Goal: Task Accomplishment & Management: Manage account settings

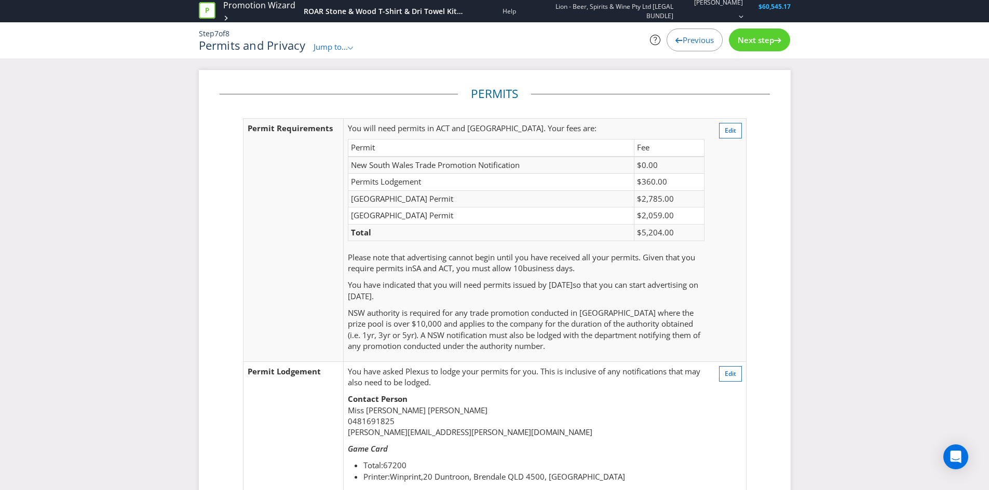
click at [332, 43] on span "Jump to..." at bounding box center [331, 47] width 34 height 10
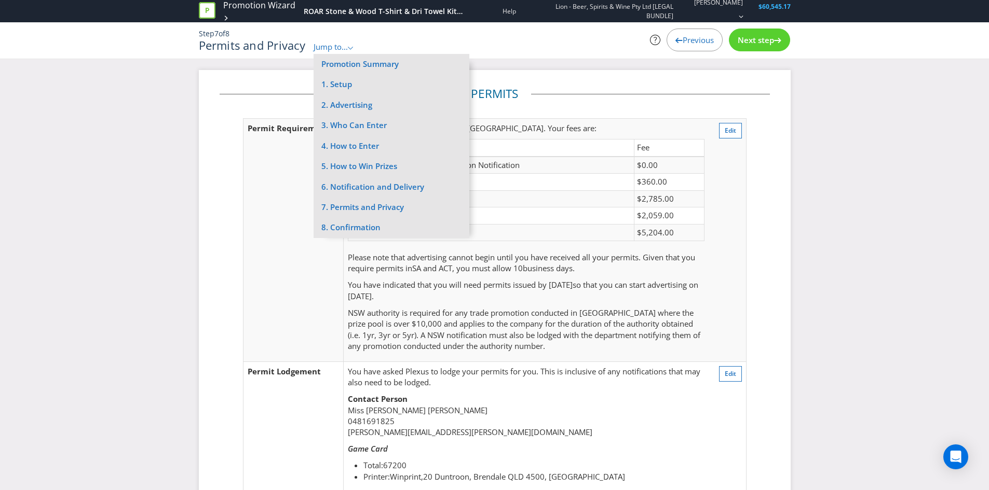
click at [611, 140] on td "Permit" at bounding box center [491, 148] width 286 height 17
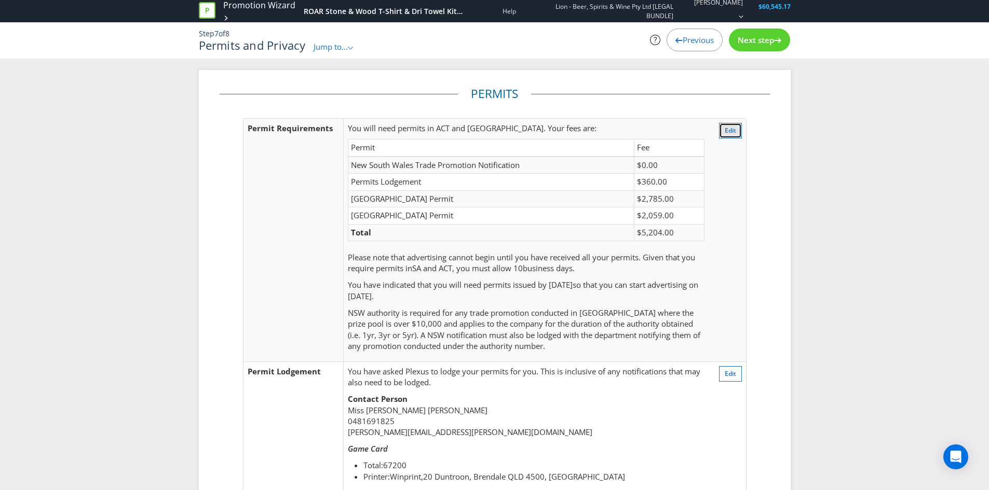
click at [725, 132] on span "Edit" at bounding box center [730, 130] width 11 height 9
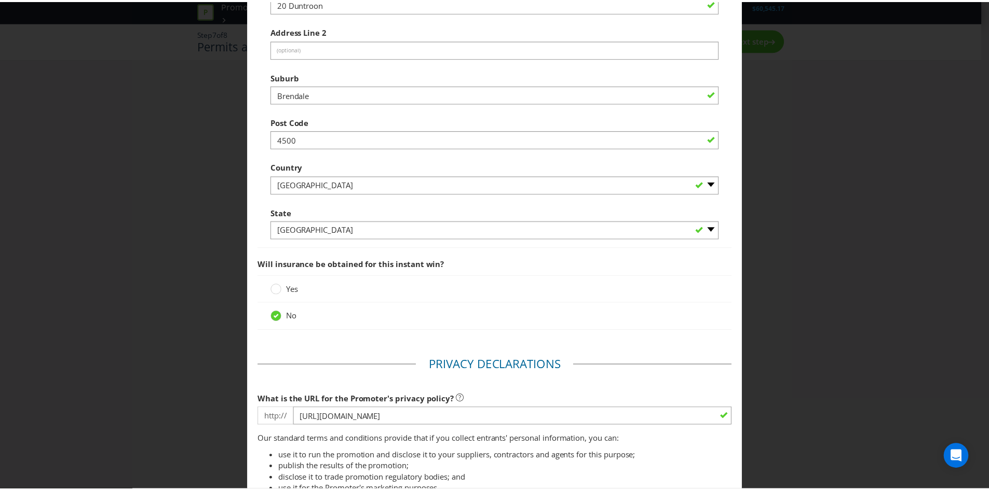
scroll to position [1511, 0]
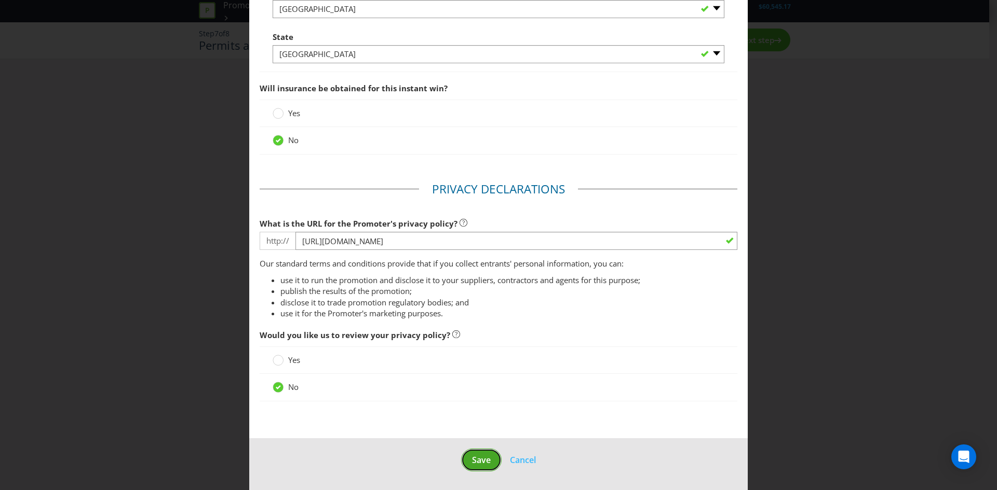
click at [474, 457] on span "Save" at bounding box center [481, 460] width 19 height 11
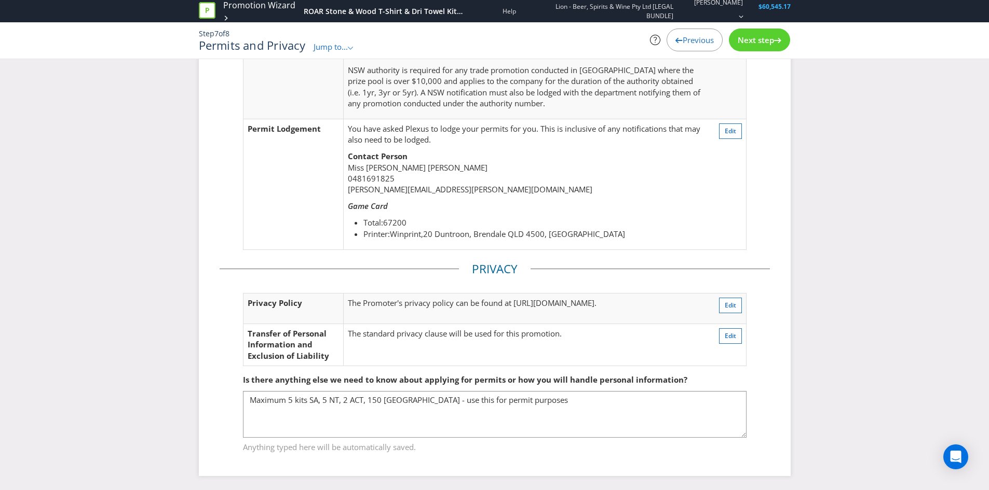
scroll to position [244, 0]
click at [729, 132] on span "Edit" at bounding box center [730, 129] width 11 height 9
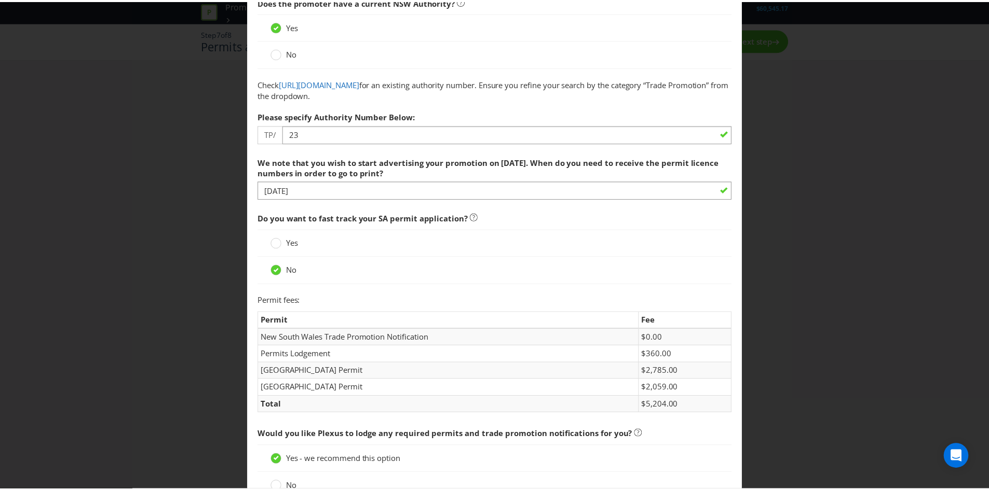
scroll to position [6, 0]
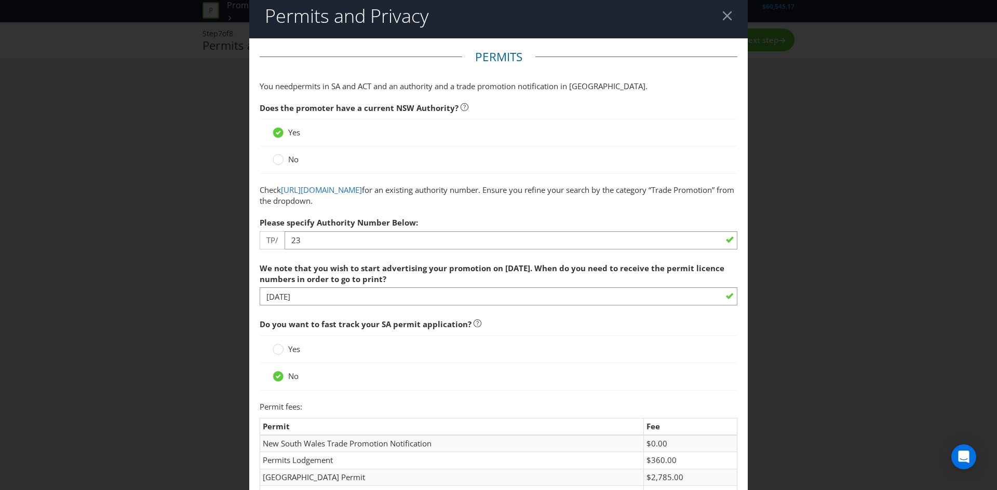
click at [722, 17] on div at bounding box center [727, 16] width 10 height 10
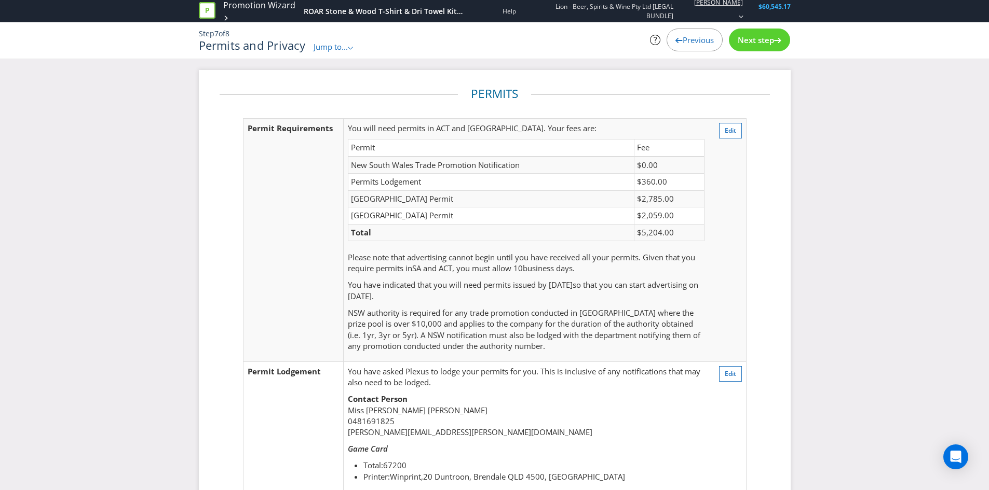
click at [730, 12] on div "[PERSON_NAME]" at bounding box center [711, 11] width 64 height 28
click at [537, 47] on div "Permits and Privacy Jump to... .st0{fill-rule:evenodd;clip-rule:evenodd;} Promo…" at bounding box center [393, 45] width 389 height 13
click at [326, 47] on span "Jump to..." at bounding box center [331, 47] width 34 height 10
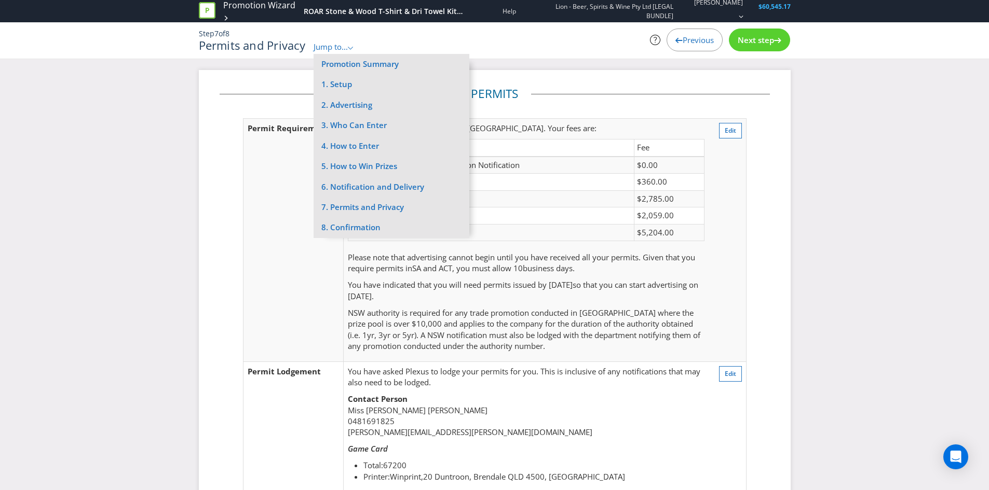
click at [423, 38] on p "Step 7 of 8" at bounding box center [393, 34] width 389 height 10
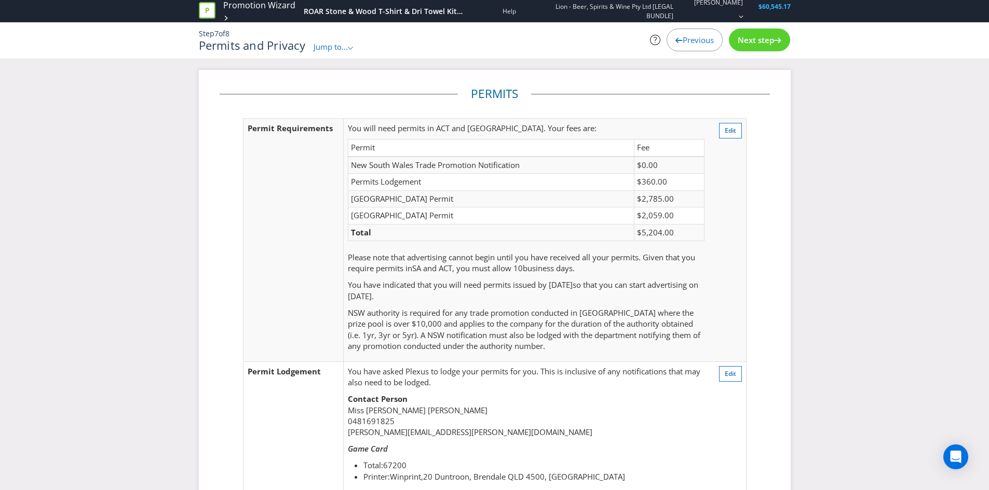
click at [565, 225] on td "Total" at bounding box center [491, 232] width 286 height 17
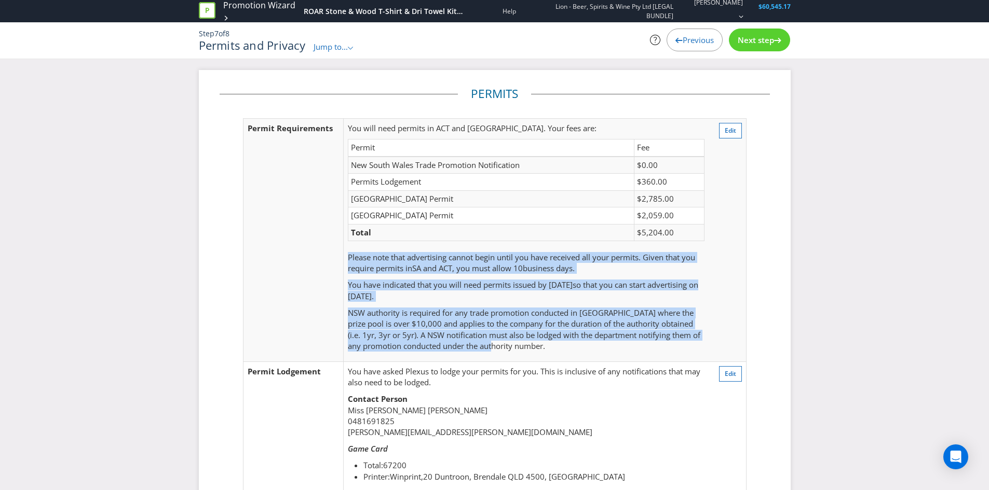
drag, startPoint x: 349, startPoint y: 260, endPoint x: 512, endPoint y: 350, distance: 186.3
click at [512, 350] on td "You will need permits in ACT and [GEOGRAPHIC_DATA] . Your fees are: Permit Fee …" at bounding box center [526, 239] width 365 height 243
click at [379, 267] on span "Please note that advertising cannot begin until you have received all your perm…" at bounding box center [521, 262] width 347 height 21
drag, startPoint x: 347, startPoint y: 256, endPoint x: 655, endPoint y: 348, distance: 320.7
click at [655, 348] on td "You will need permits in ACT and [GEOGRAPHIC_DATA] . Your fees are: Permit Fee …" at bounding box center [526, 239] width 365 height 243
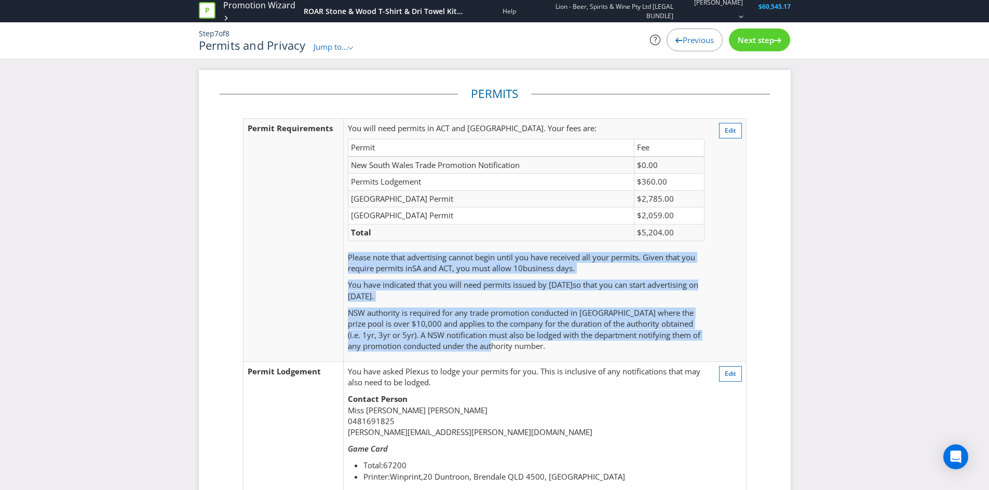
click at [530, 347] on p "NSW authority is required for any trade promotion conducted in [GEOGRAPHIC_DATA…" at bounding box center [526, 330] width 356 height 45
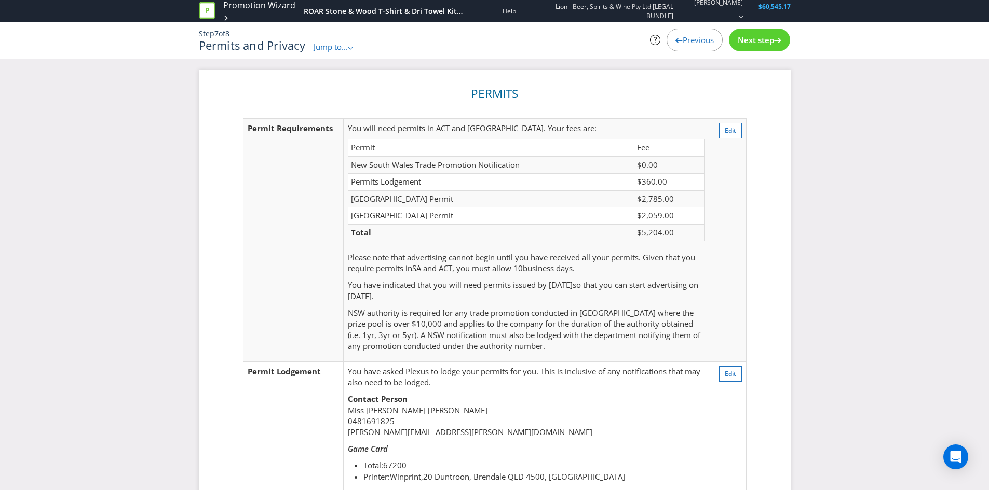
click at [258, 3] on link "Promotion Wizard" at bounding box center [259, 5] width 72 height 12
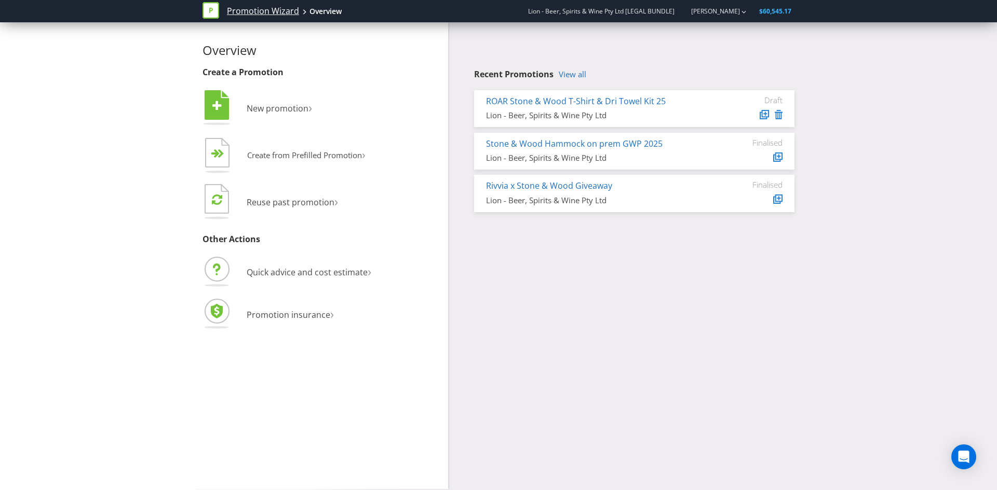
click at [253, 8] on link "Promotion Wizard" at bounding box center [263, 11] width 72 height 12
click at [612, 100] on link "ROAR Stone & Wood T-Shirt & Dri Towel Kit 25" at bounding box center [576, 101] width 180 height 11
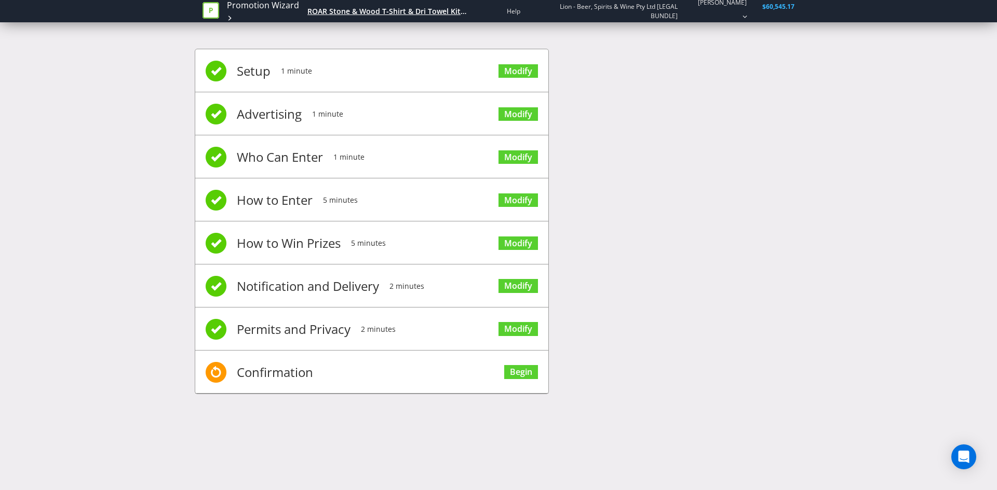
click at [446, 11] on div "ROAR Stone & Wood T-Shirt & Dri Towel Kit 25" at bounding box center [386, 11] width 159 height 10
click at [519, 65] on link "Modify" at bounding box center [517, 71] width 39 height 14
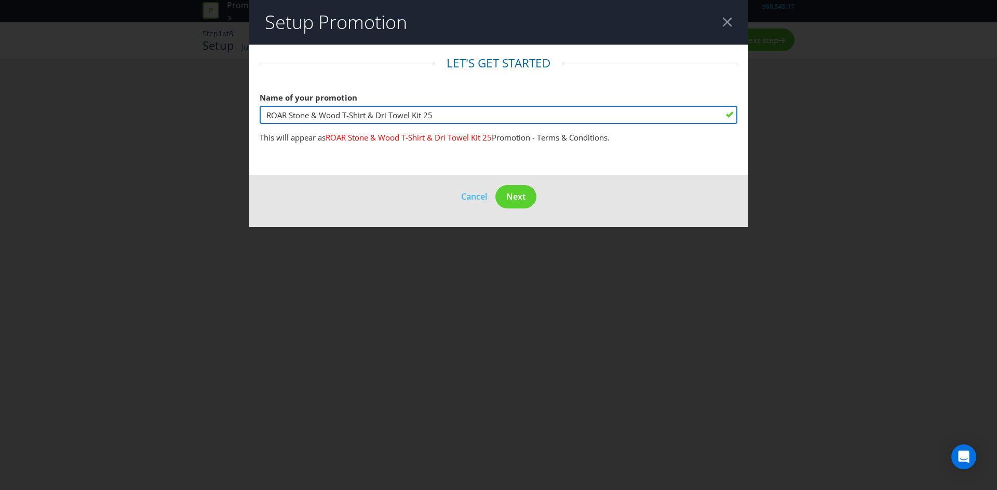
drag, startPoint x: 453, startPoint y: 111, endPoint x: 219, endPoint y: 103, distance: 234.2
click at [219, 103] on div "Setup Promotion Let's get started Name of your promotion ROAR Stone & Wood T-Sh…" at bounding box center [498, 245] width 997 height 490
click at [449, 114] on input "ROAR Stone & Wood T-Shirt & Dri Towel Kit 25" at bounding box center [499, 115] width 478 height 18
drag, startPoint x: 442, startPoint y: 116, endPoint x: 231, endPoint y: 107, distance: 210.9
click at [231, 107] on div "Setup Promotion Let's get started Name of your promotion ROAR Stone & Wood T-Sh…" at bounding box center [498, 245] width 997 height 490
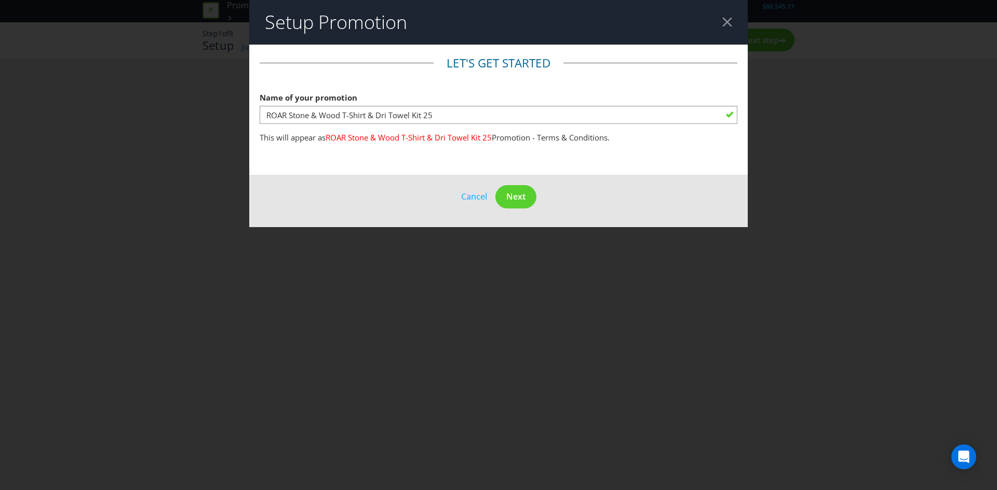
click at [726, 23] on div at bounding box center [727, 22] width 10 height 10
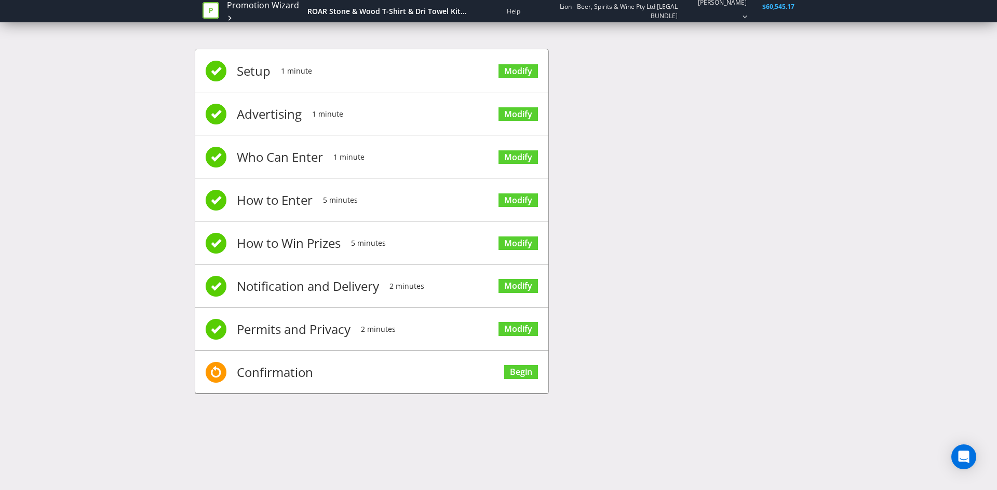
click at [421, 139] on li "Who Can Enter 1 minute Modify" at bounding box center [371, 156] width 353 height 43
click at [268, 7] on link "Promotion Wizard" at bounding box center [263, 5] width 72 height 12
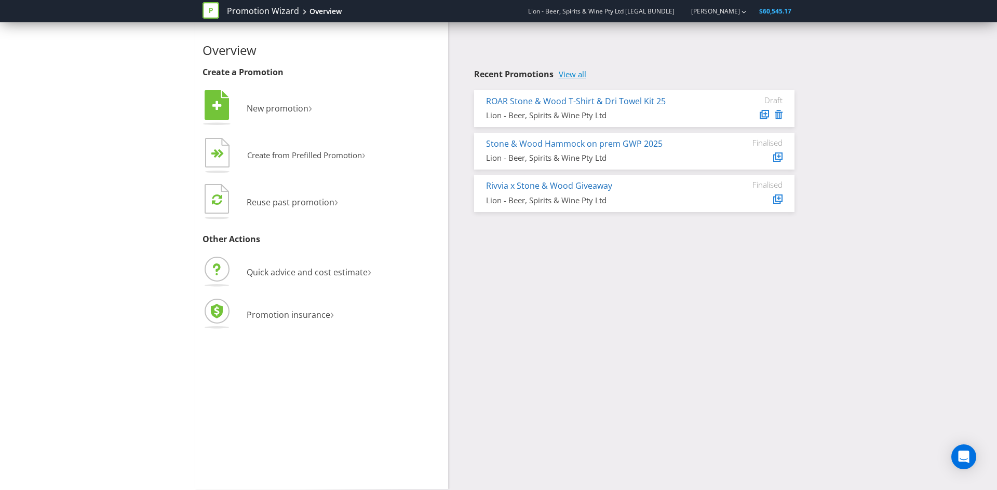
click at [570, 73] on link "View all" at bounding box center [572, 74] width 28 height 9
